Goal: Task Accomplishment & Management: Use online tool/utility

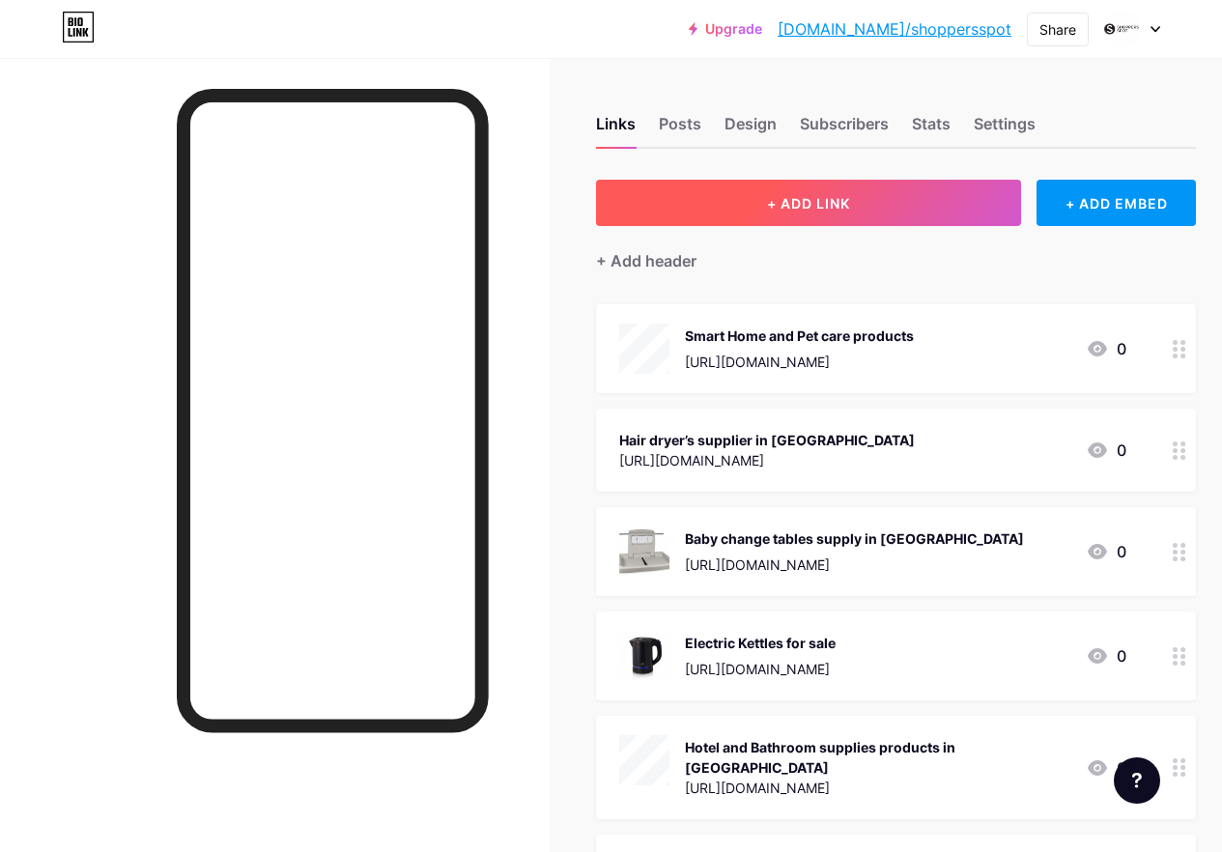
click at [829, 213] on button "+ ADD LINK" at bounding box center [808, 203] width 425 height 46
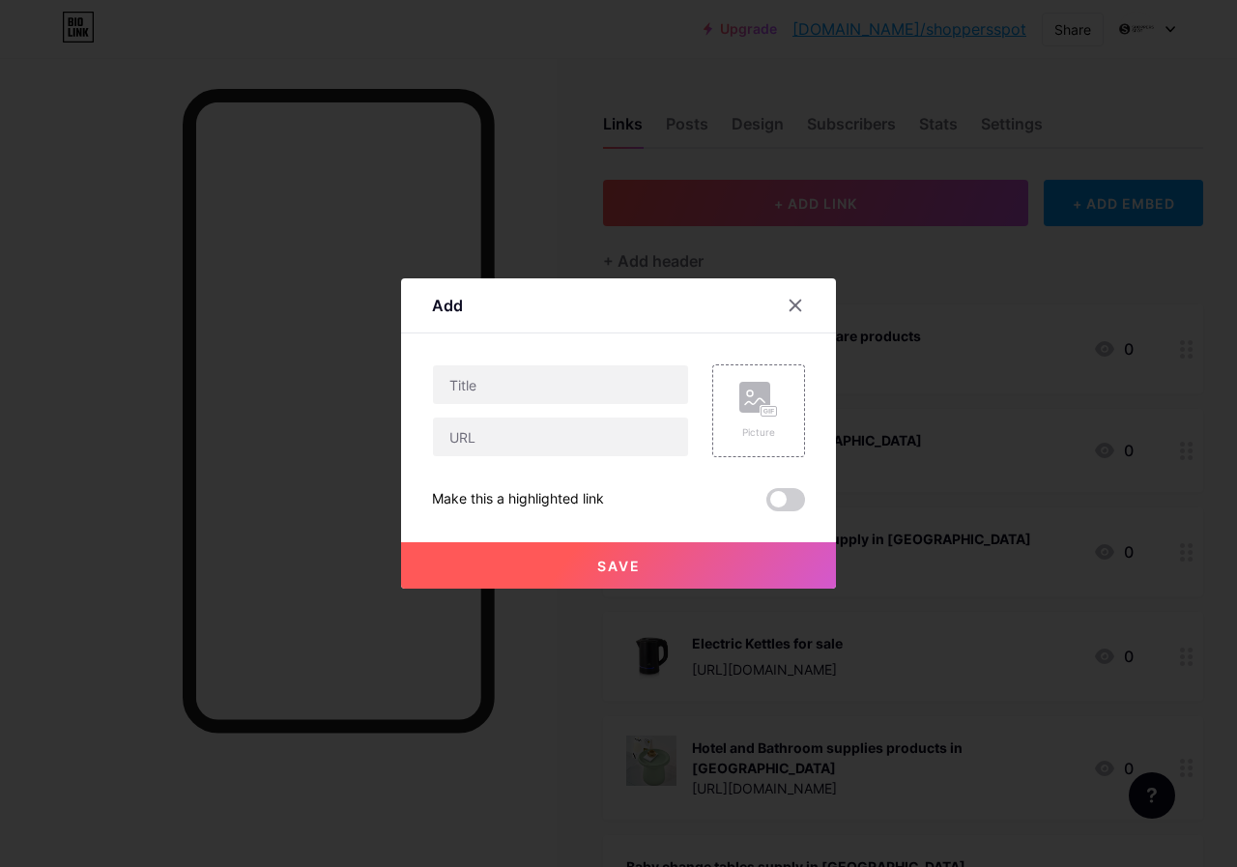
click at [608, 410] on div at bounding box center [560, 410] width 257 height 93
click at [614, 424] on input "text" at bounding box center [560, 436] width 255 height 39
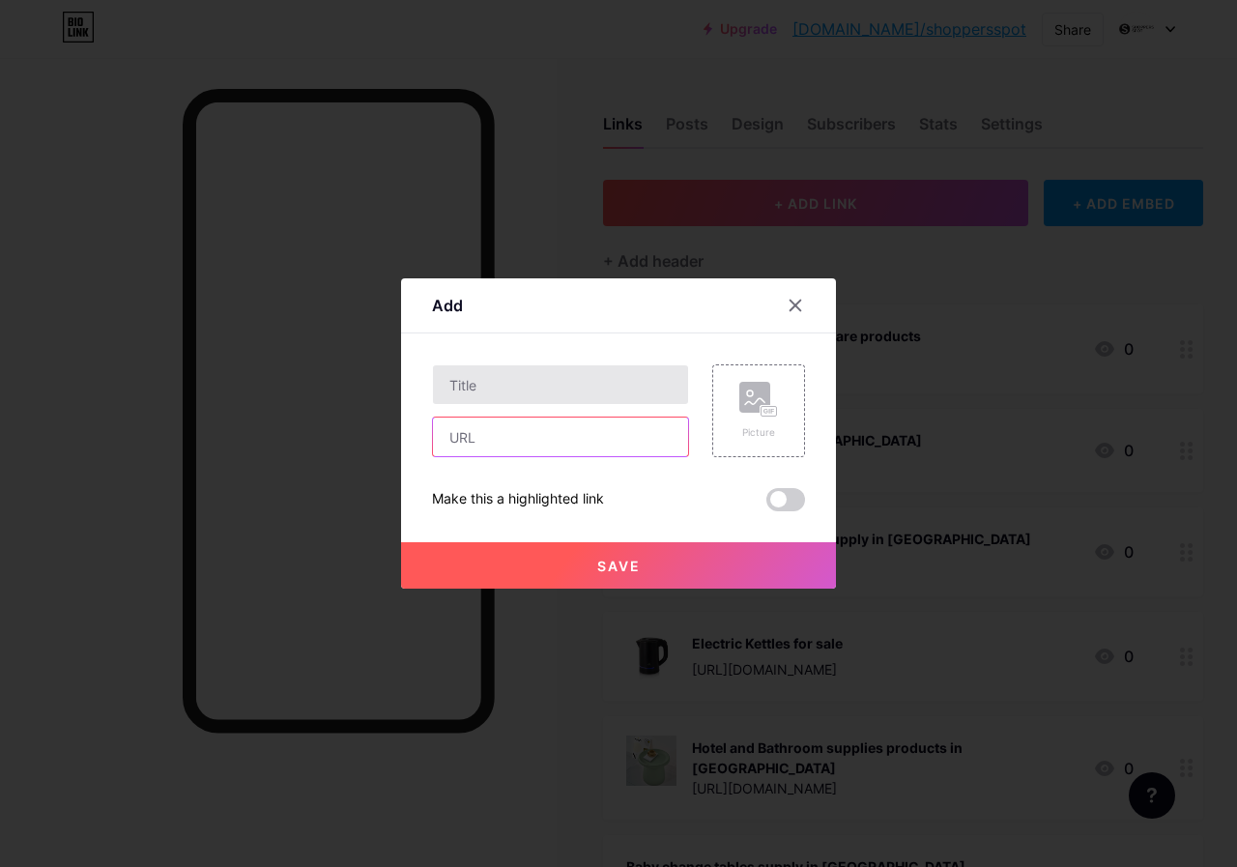
paste input "[URL][DOMAIN_NAME]"
type input "[URL][DOMAIN_NAME]"
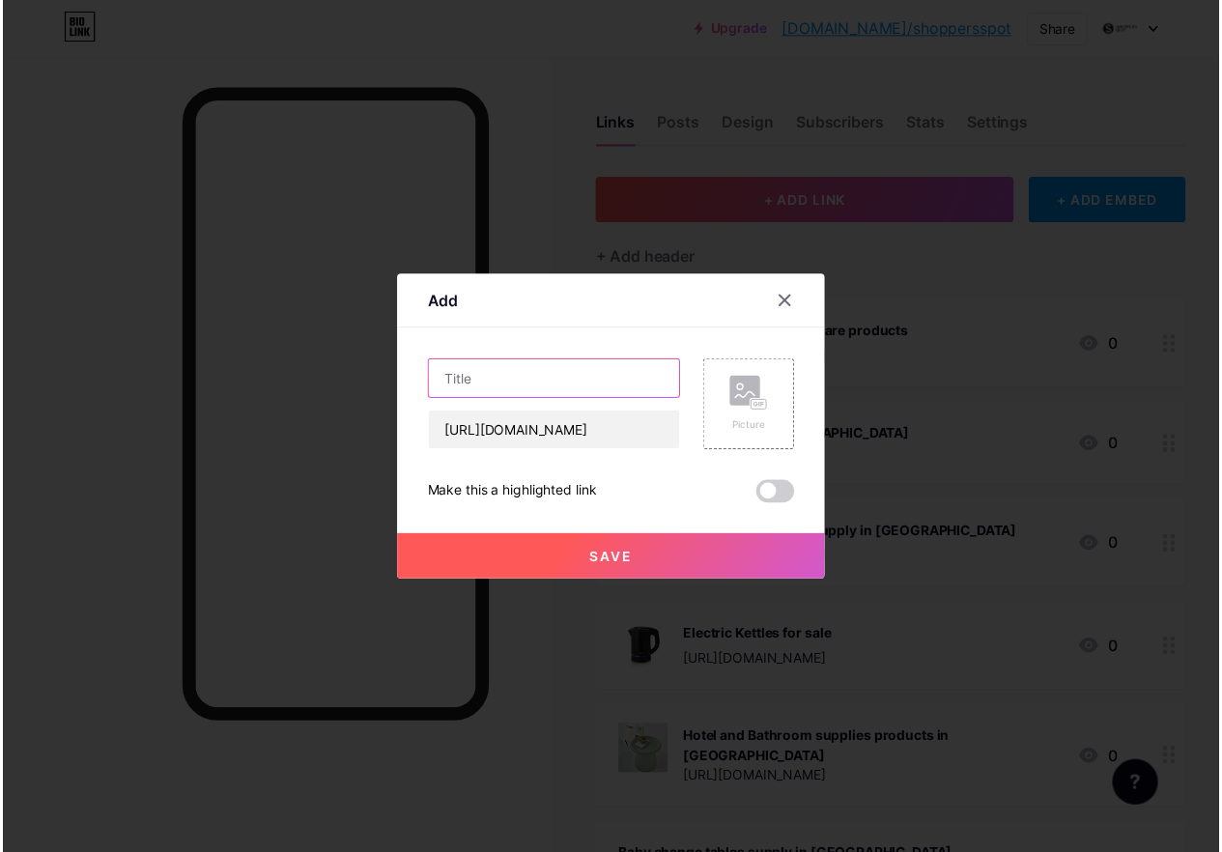
scroll to position [0, 0]
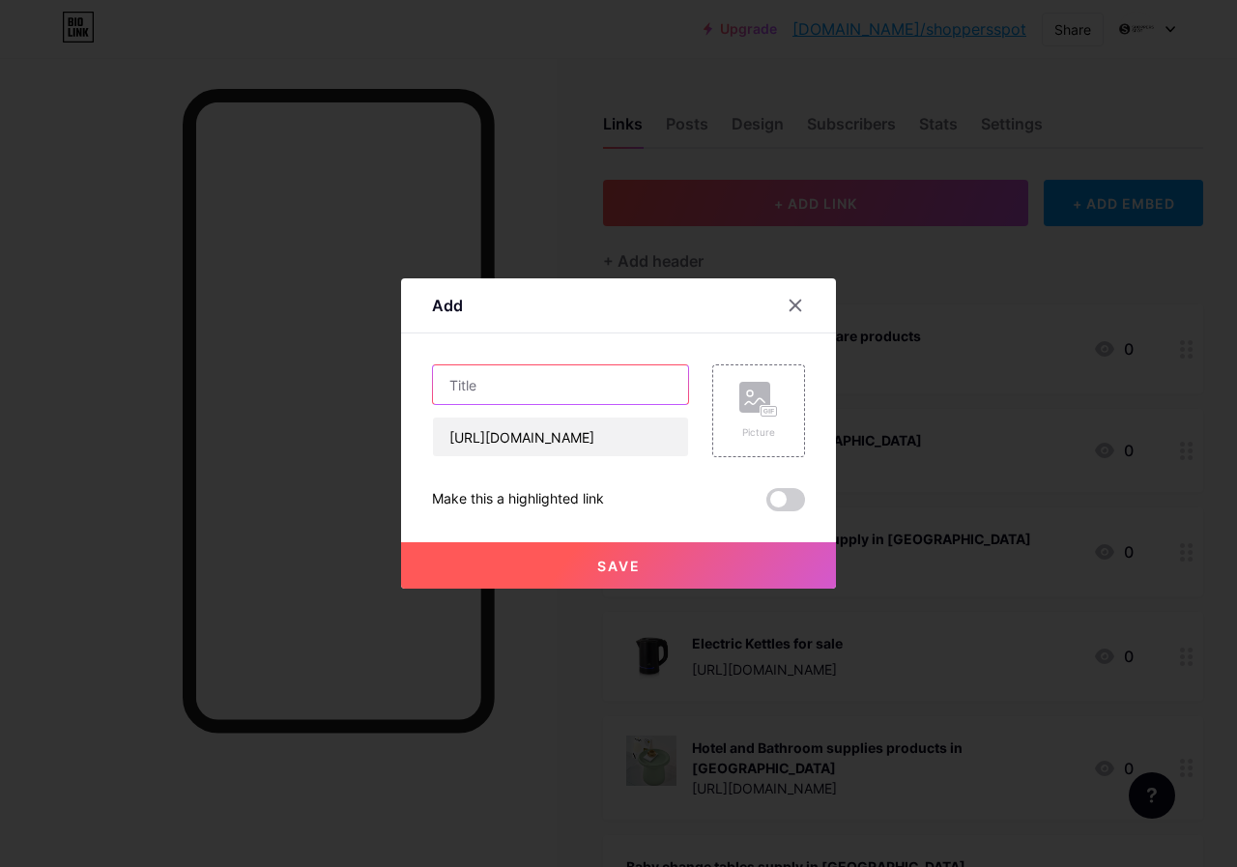
click at [566, 375] on input "text" at bounding box center [560, 384] width 255 height 39
paste input "Ironing Boards in [GEOGRAPHIC_DATA]"
type input "Ironing Boards in [GEOGRAPHIC_DATA]"
click at [614, 561] on span "Save" at bounding box center [618, 566] width 43 height 16
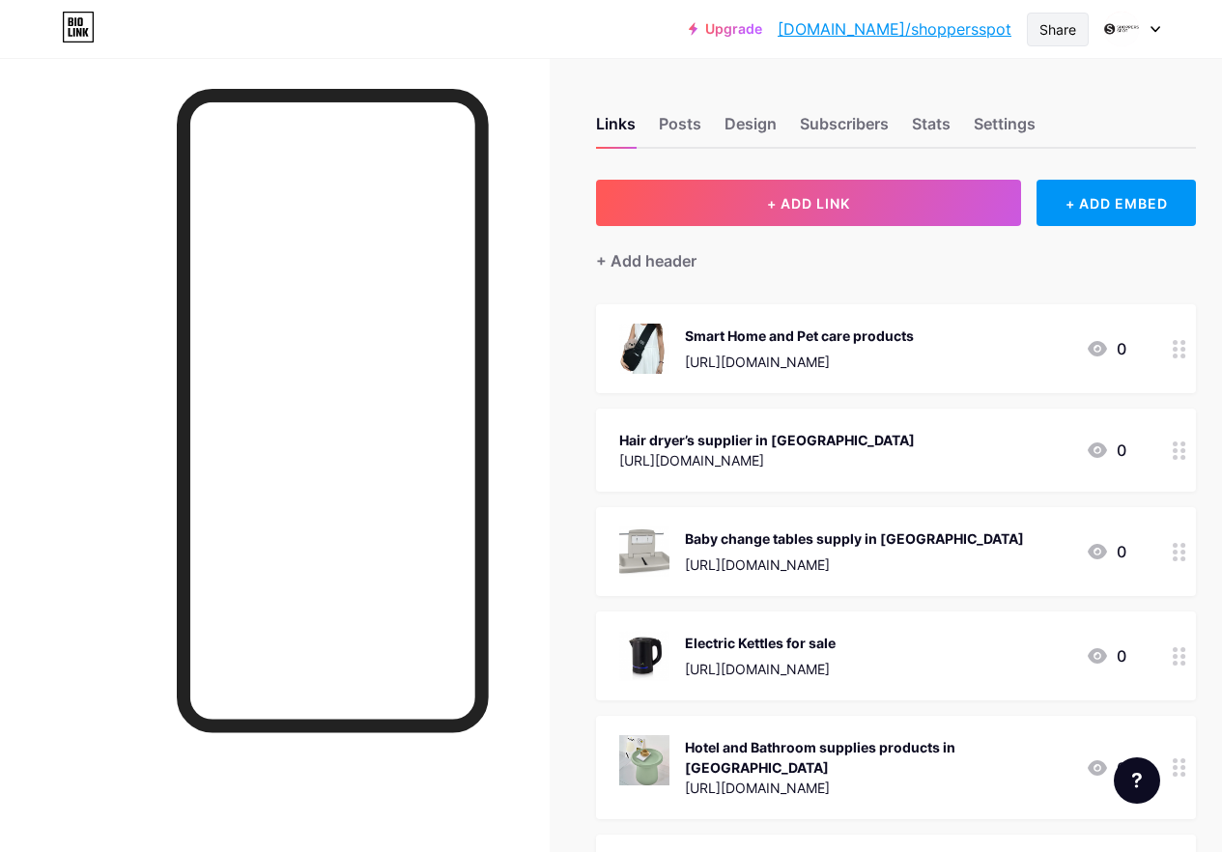
click at [1083, 21] on div "Share" at bounding box center [1058, 30] width 62 height 34
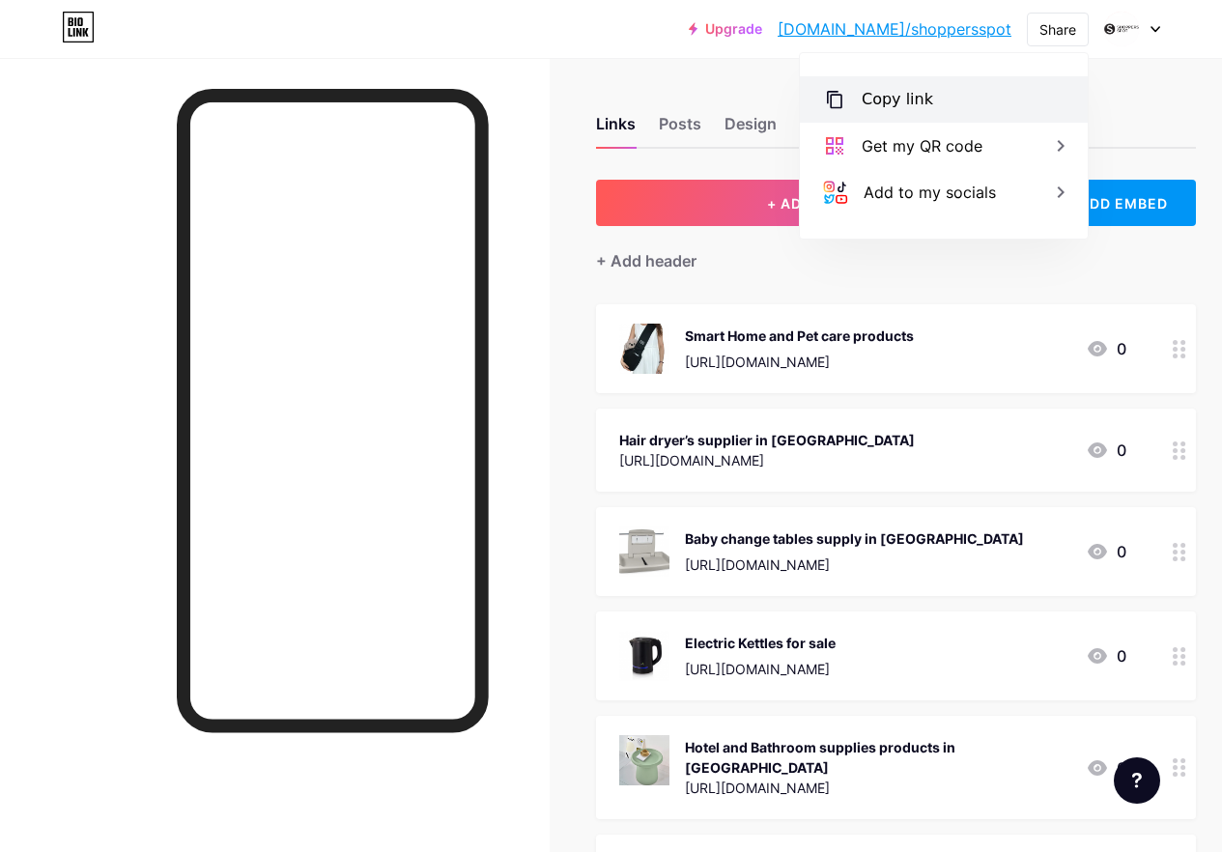
click at [913, 100] on div "Copy link" at bounding box center [898, 99] width 72 height 23
